Goal: Task Accomplishment & Management: Manage account settings

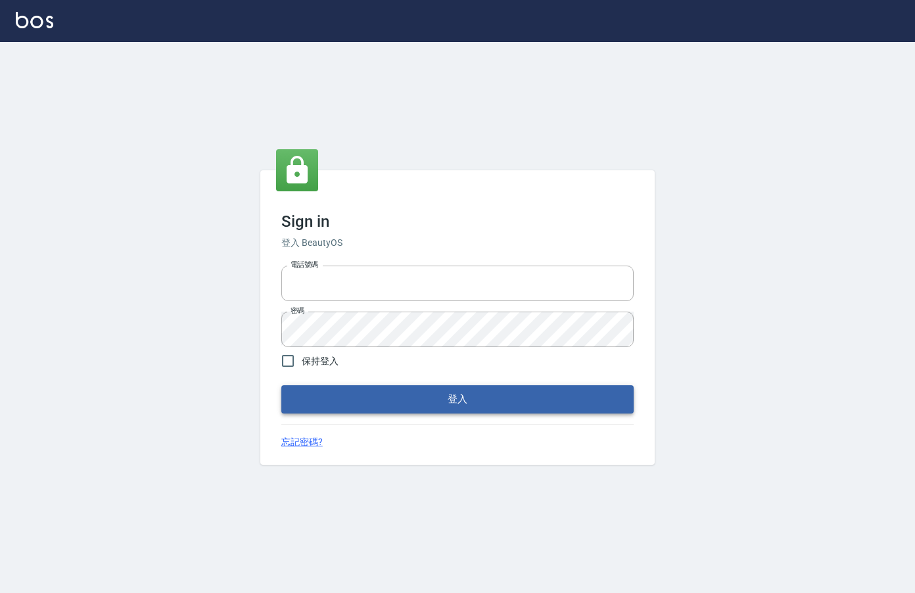
type input "0912850395"
click at [562, 404] on button "登入" at bounding box center [457, 399] width 353 height 28
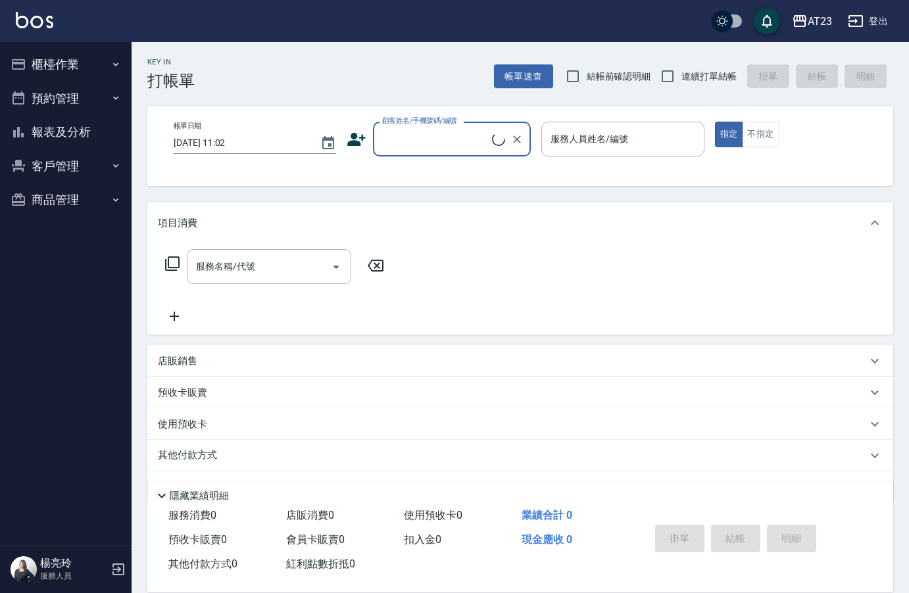
click at [61, 62] on button "櫃檯作業" at bounding box center [65, 64] width 121 height 34
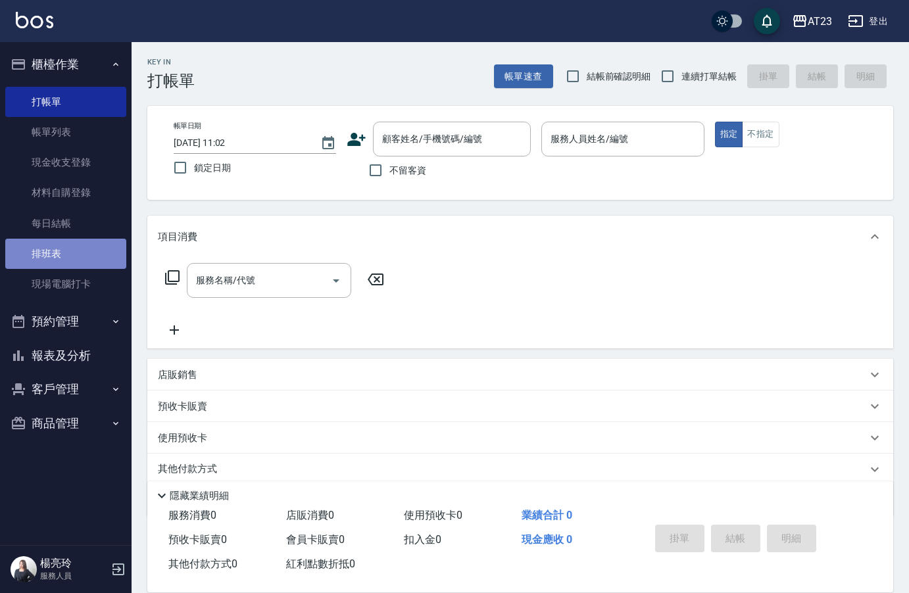
click at [62, 256] on link "排班表" at bounding box center [65, 254] width 121 height 30
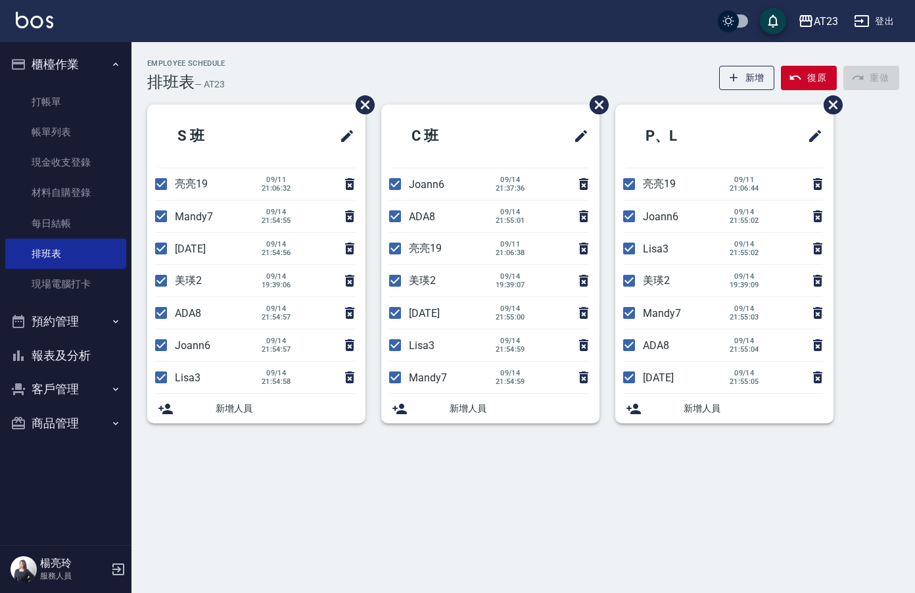
click at [668, 186] on span "亮亮19" at bounding box center [659, 184] width 33 height 12
click at [622, 182] on input "checkbox" at bounding box center [630, 184] width 28 height 28
checkbox input "false"
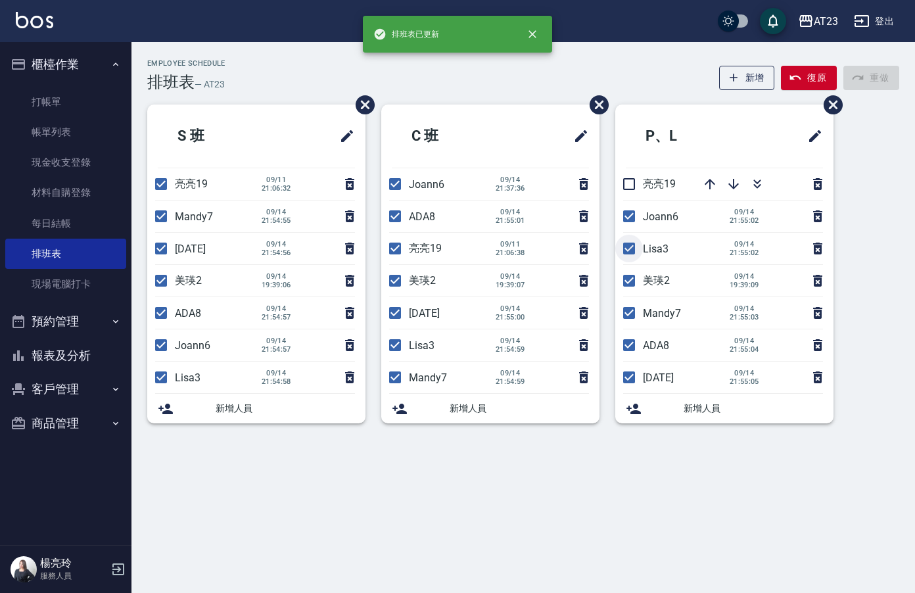
click at [630, 246] on input "checkbox" at bounding box center [630, 249] width 28 height 28
checkbox input "false"
click at [629, 345] on input "checkbox" at bounding box center [630, 345] width 28 height 28
checkbox input "false"
click at [628, 307] on input "checkbox" at bounding box center [630, 313] width 28 height 28
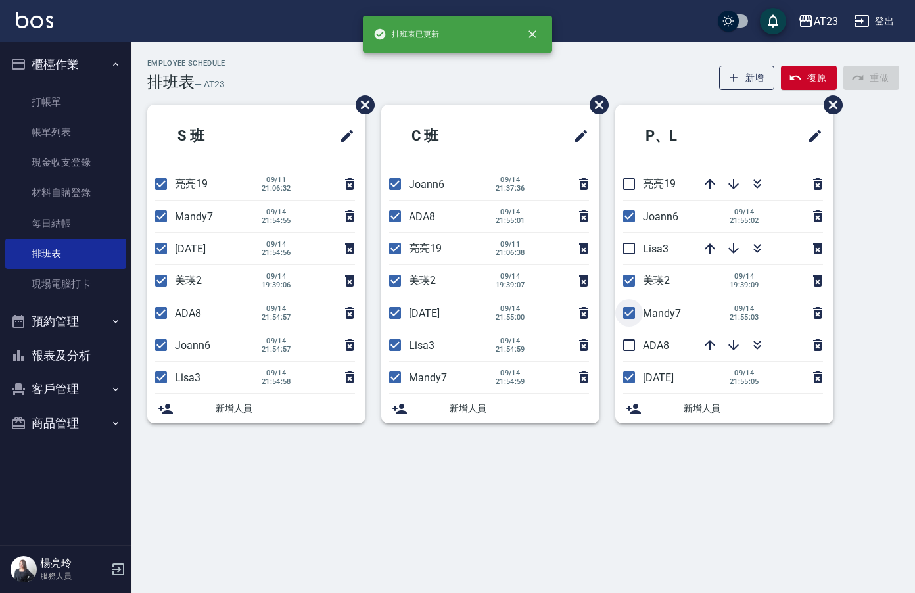
checkbox input "false"
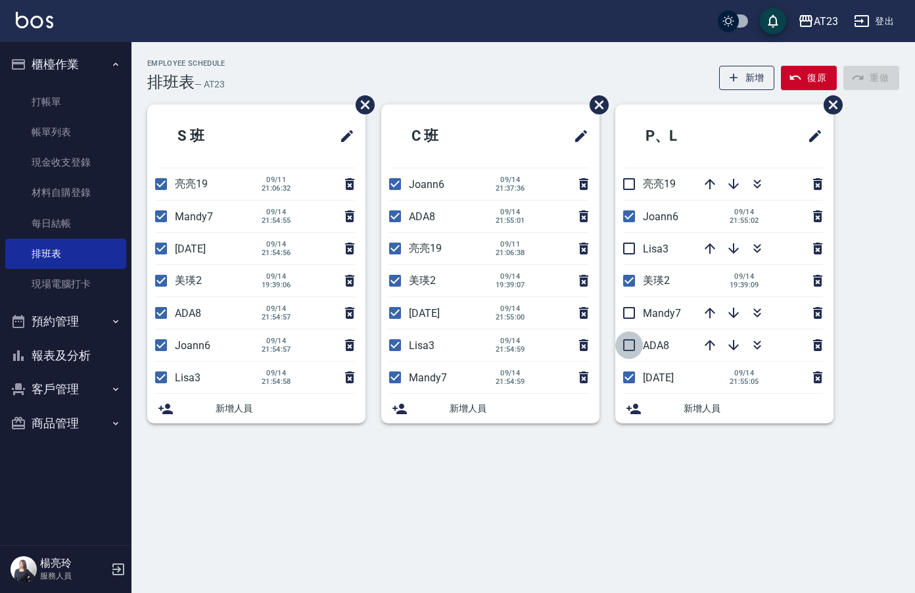
click at [625, 343] on input "checkbox" at bounding box center [630, 345] width 28 height 28
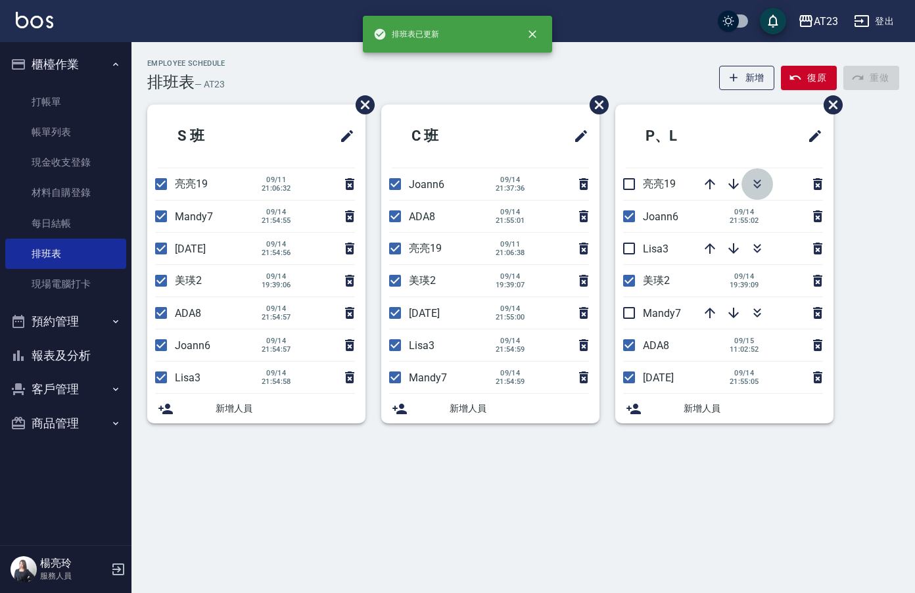
click at [755, 187] on icon "button" at bounding box center [758, 184] width 16 height 16
drag, startPoint x: 635, startPoint y: 344, endPoint x: 710, endPoint y: 363, distance: 76.7
click at [635, 343] on input "checkbox" at bounding box center [630, 345] width 28 height 28
checkbox input "false"
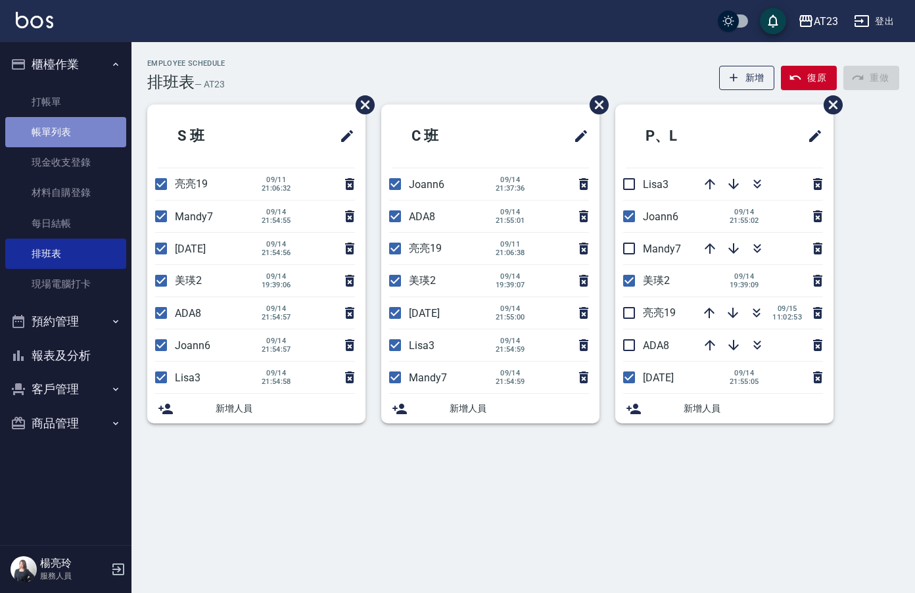
click at [87, 120] on link "帳單列表" at bounding box center [65, 132] width 121 height 30
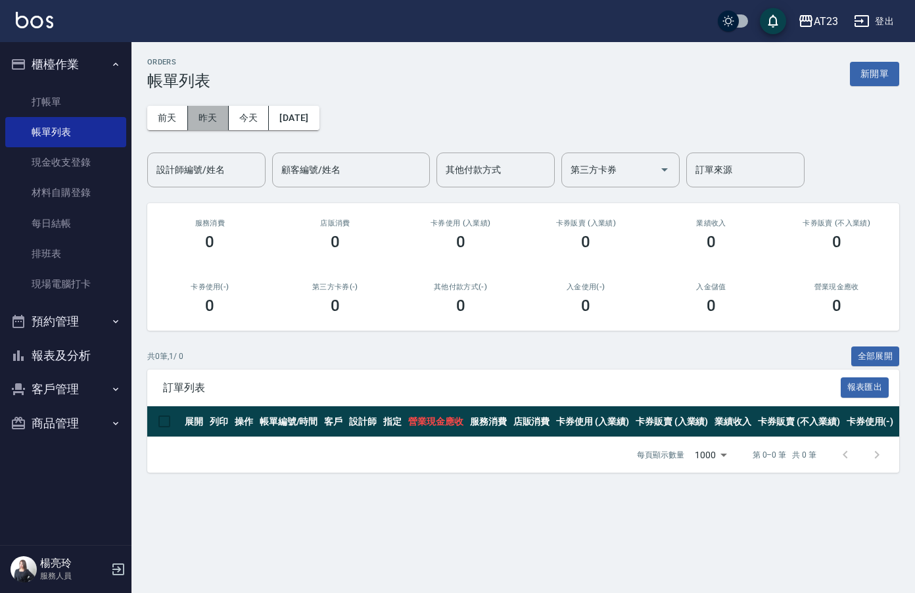
click at [201, 110] on button "昨天" at bounding box center [208, 118] width 41 height 24
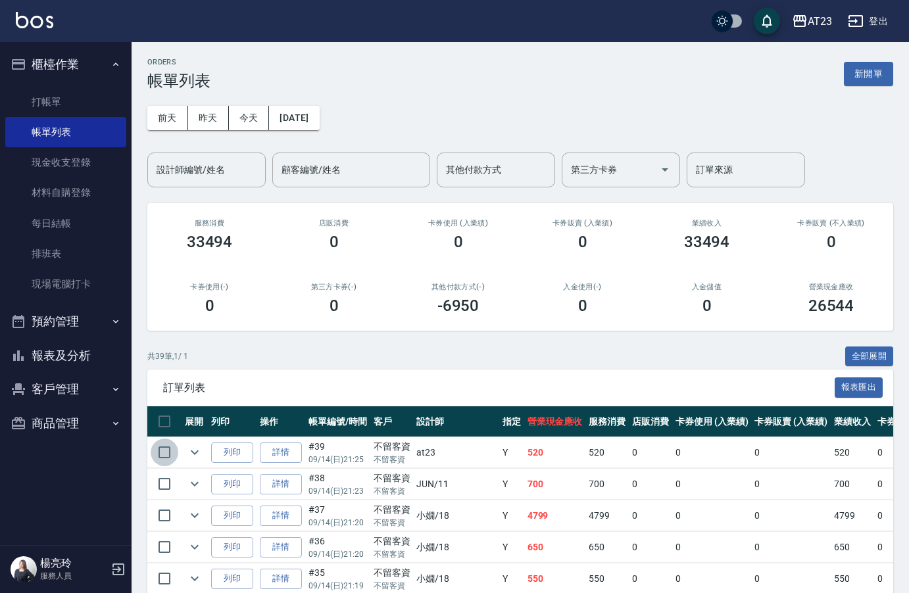
click at [172, 454] on input "checkbox" at bounding box center [165, 453] width 28 height 28
checkbox input "true"
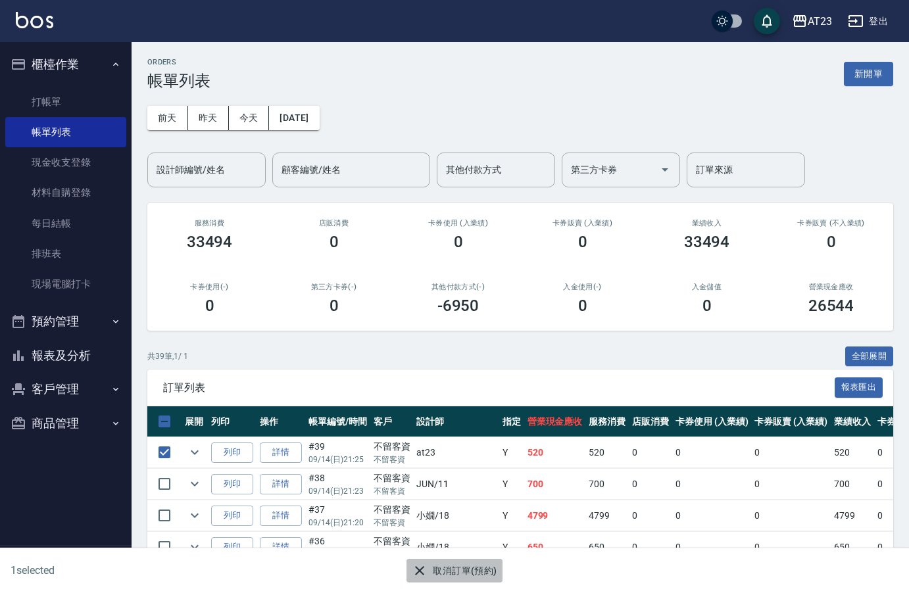
click at [436, 568] on button "取消訂單(預約)" at bounding box center [453, 571] width 95 height 24
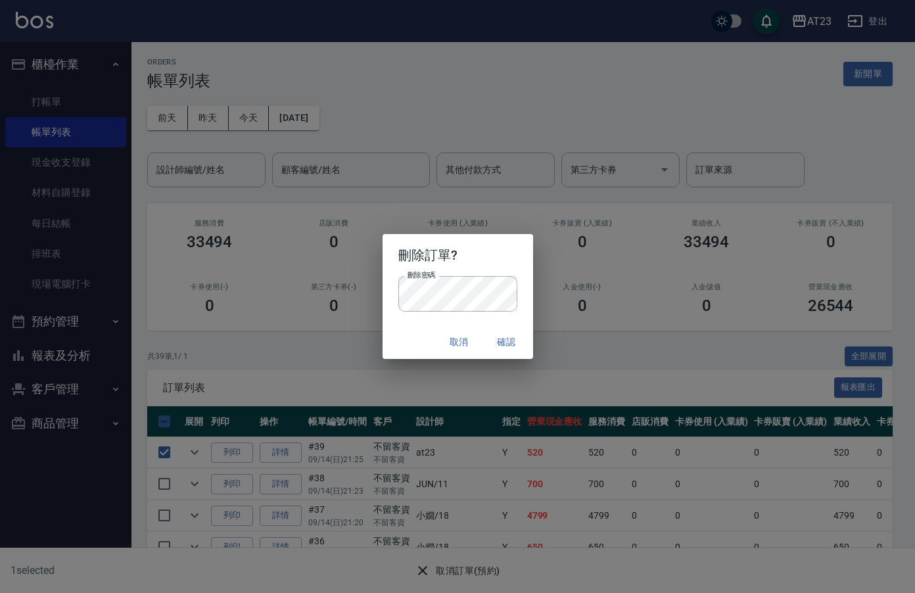
click at [510, 344] on button "確認" at bounding box center [507, 342] width 42 height 24
